Goal: Task Accomplishment & Management: Use online tool/utility

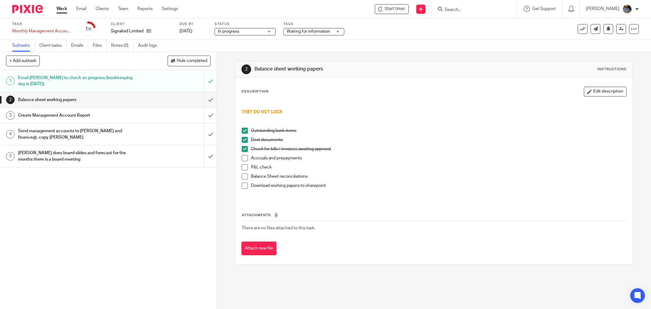
click at [425, 75] on div "2 Balance sheet working papers Instructions Description Edit description THEY D…" at bounding box center [434, 162] width 398 height 203
click at [401, 8] on span "Start timer" at bounding box center [394, 9] width 21 height 6
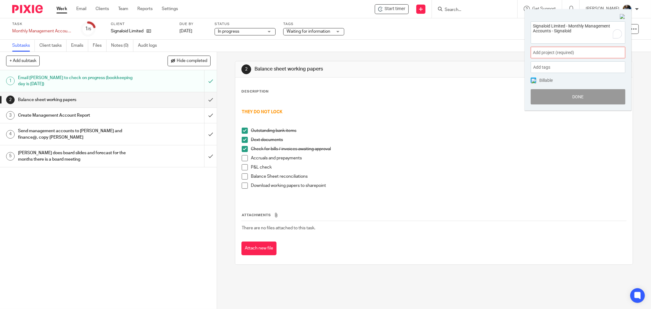
click at [581, 51] on span "Add project (required) :" at bounding box center [571, 52] width 77 height 6
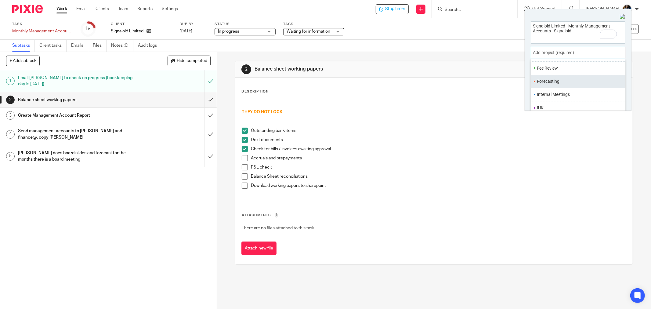
scroll to position [169, 0]
click at [566, 88] on li "Management Accounts" at bounding box center [577, 87] width 80 height 6
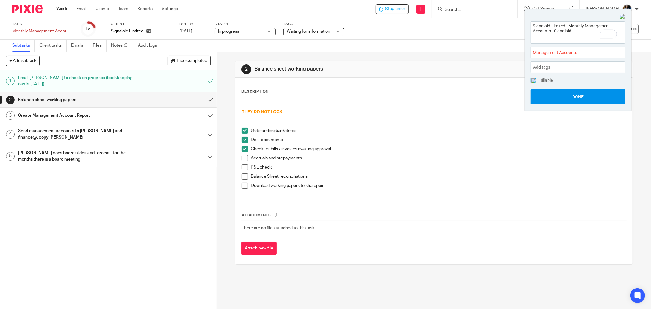
click at [584, 95] on button "Done" at bounding box center [577, 96] width 95 height 15
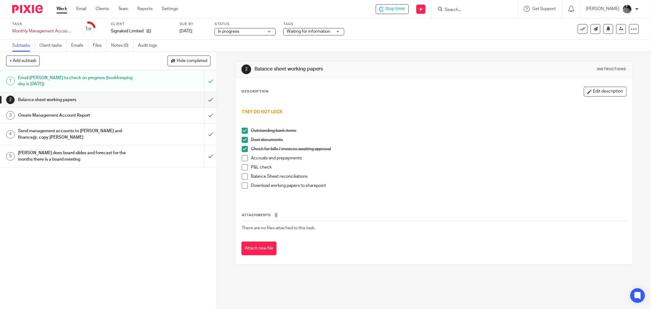
drag, startPoint x: 448, startPoint y: 77, endPoint x: 368, endPoint y: 93, distance: 82.1
click at [446, 77] on div "Description Edit description THEY DO NOT LOCK Outstanding bank items Dext docum…" at bounding box center [433, 170] width 397 height 187
click at [490, 260] on div "Description Edit description THEY DO NOT LOCK Outstanding bank items Dext docum…" at bounding box center [433, 170] width 397 height 187
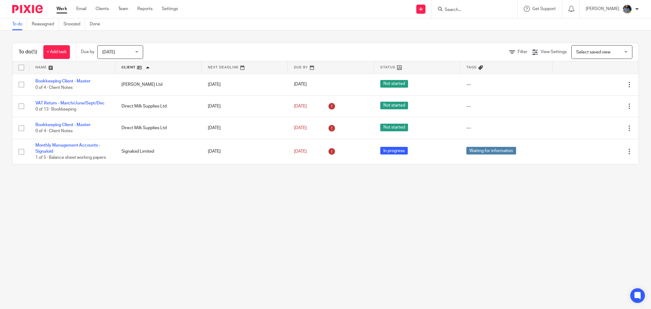
click at [200, 189] on main "To do Reassigned Snoozed Done To do (5) + Add task Due by [DATE] [DATE] [DATE] …" at bounding box center [325, 154] width 651 height 309
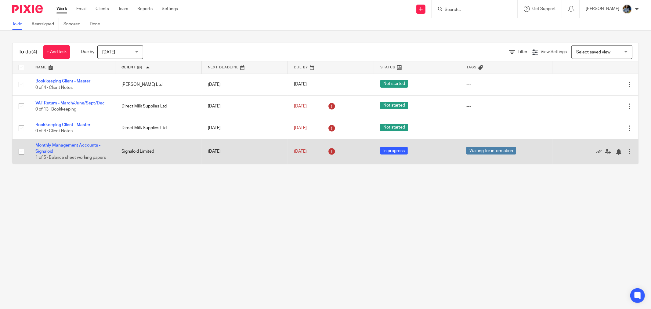
drag, startPoint x: 264, startPoint y: 208, endPoint x: 147, endPoint y: 139, distance: 135.3
click at [262, 208] on main "To do Reassigned Snoozed Done To do (4) + Add task Due by Today Today Today Tom…" at bounding box center [325, 154] width 651 height 309
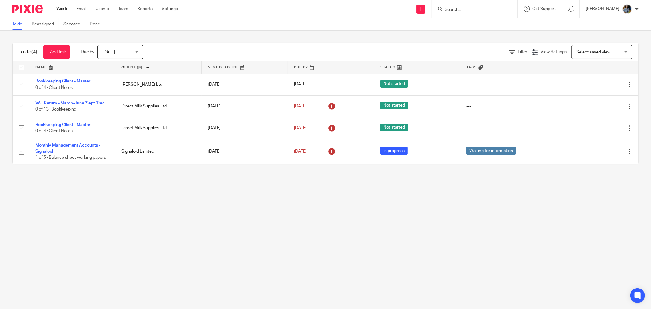
drag, startPoint x: 179, startPoint y: 185, endPoint x: 168, endPoint y: 181, distance: 11.8
click at [179, 185] on main "To do Reassigned Snoozed Done To do (4) + Add task Due by Today Today Today Tom…" at bounding box center [325, 154] width 651 height 309
click at [193, 205] on main "To do Reassigned Snoozed Done To do (4) + Add task Due by Today Today Today Tom…" at bounding box center [325, 154] width 651 height 309
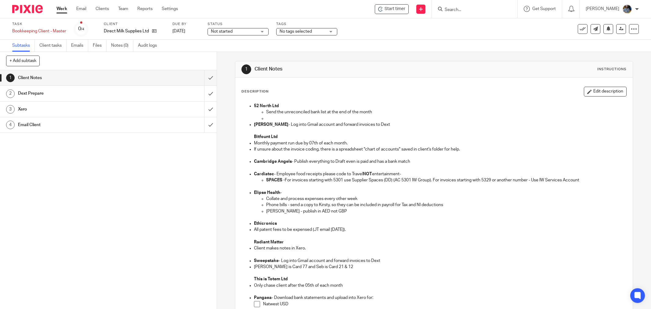
click at [407, 28] on div "Task Bookkeeping Client - Master Save Bookkeeping Client - Master 0 /4 Client D…" at bounding box center [273, 29] width 522 height 15
click at [394, 7] on span "Start timer" at bounding box center [394, 9] width 21 height 6
click at [391, 11] on span "Start timer" at bounding box center [394, 9] width 21 height 6
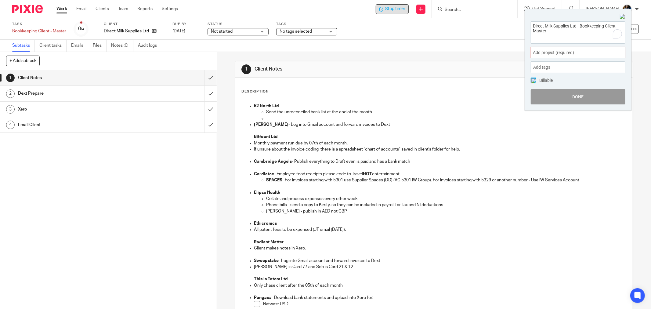
click at [574, 54] on span "Add project (required) :" at bounding box center [571, 52] width 77 height 6
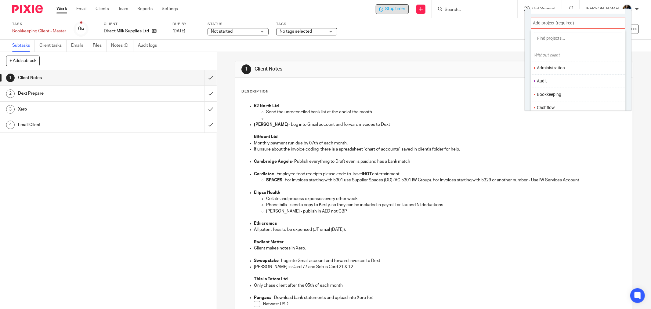
scroll to position [30, 0]
click at [557, 91] on ul "Bookkeeping" at bounding box center [577, 93] width 95 height 13
click at [571, 91] on li "Bookkeeping" at bounding box center [577, 94] width 80 height 6
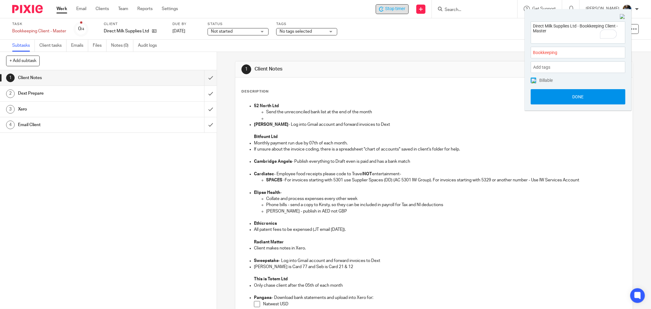
click at [578, 97] on button "Done" at bounding box center [577, 96] width 95 height 15
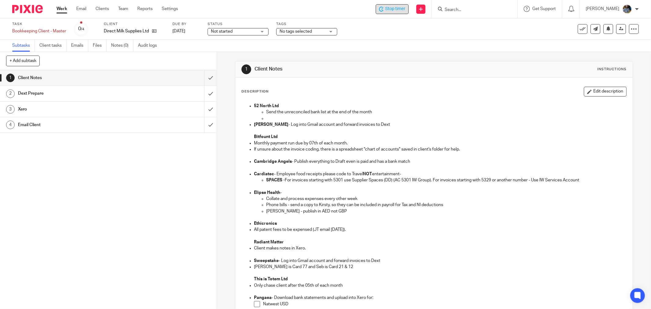
click at [475, 74] on div "1 Client Notes Instructions" at bounding box center [433, 69] width 397 height 16
